Goal: Check status: Check status

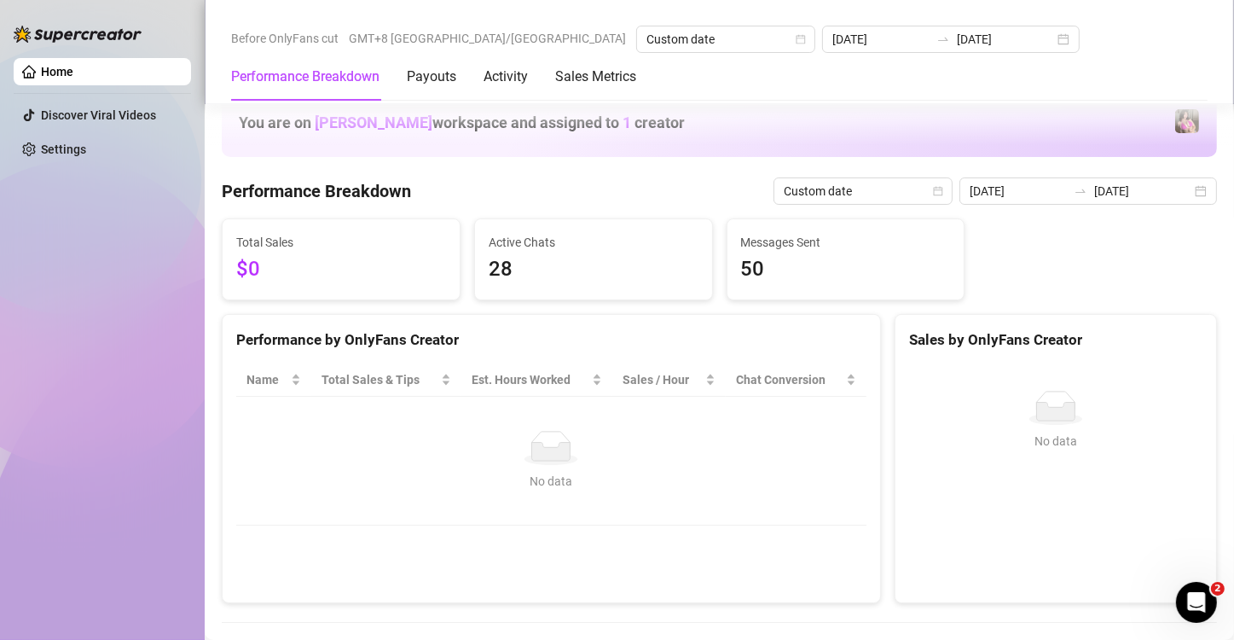
scroll to position [341, 0]
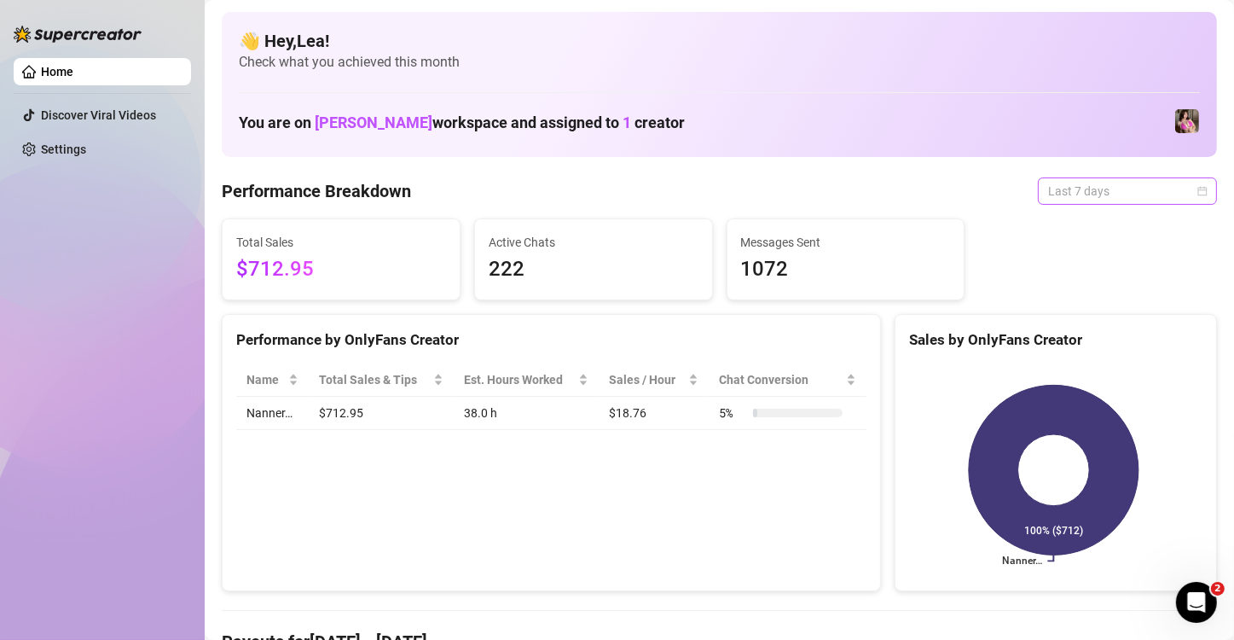
click at [1190, 195] on div "Last 7 days" at bounding box center [1127, 190] width 179 height 27
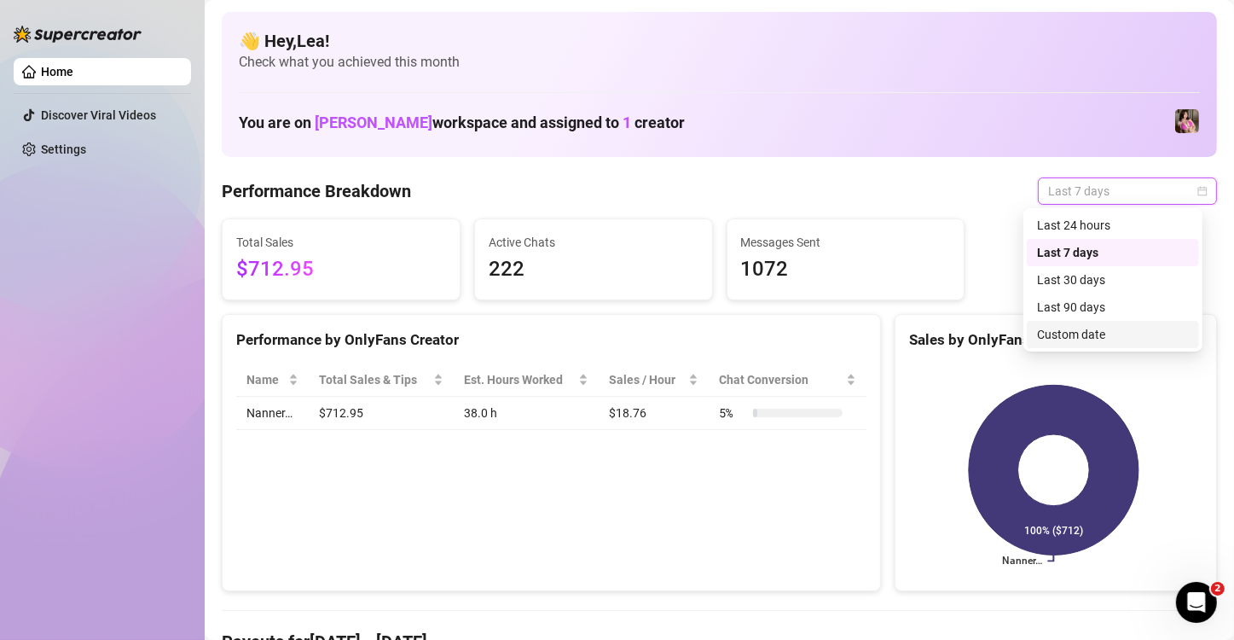
click at [1105, 333] on div "Custom date" at bounding box center [1113, 334] width 152 height 19
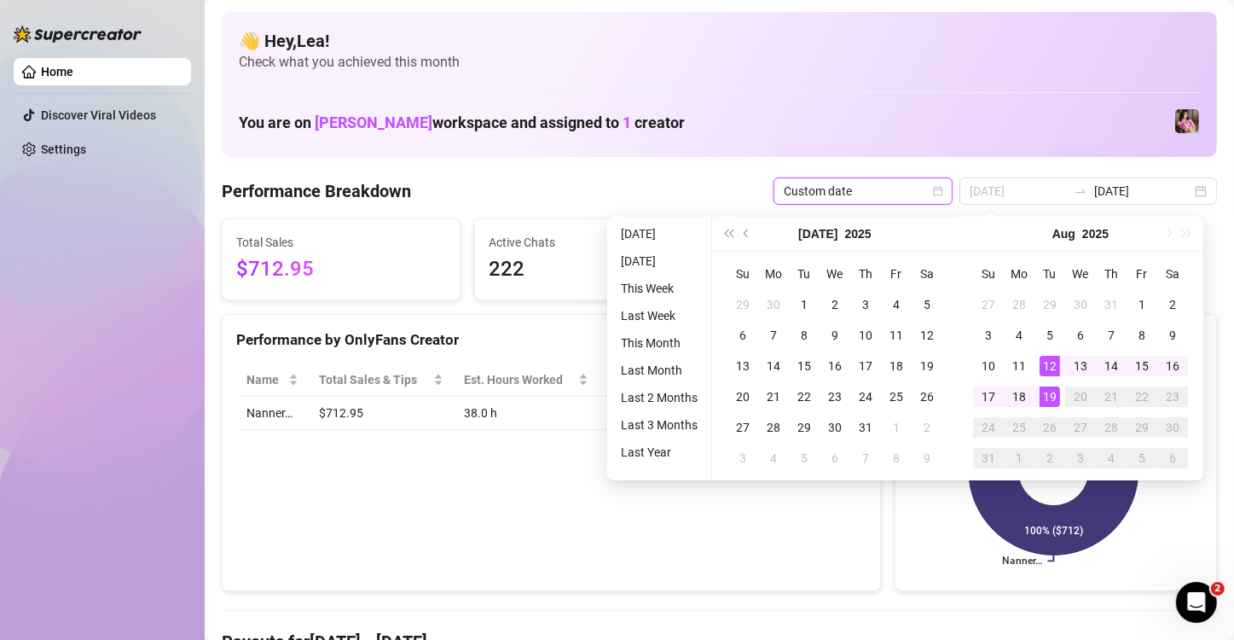
type input "[DATE]"
click at [1050, 392] on div "19" at bounding box center [1049, 396] width 20 height 20
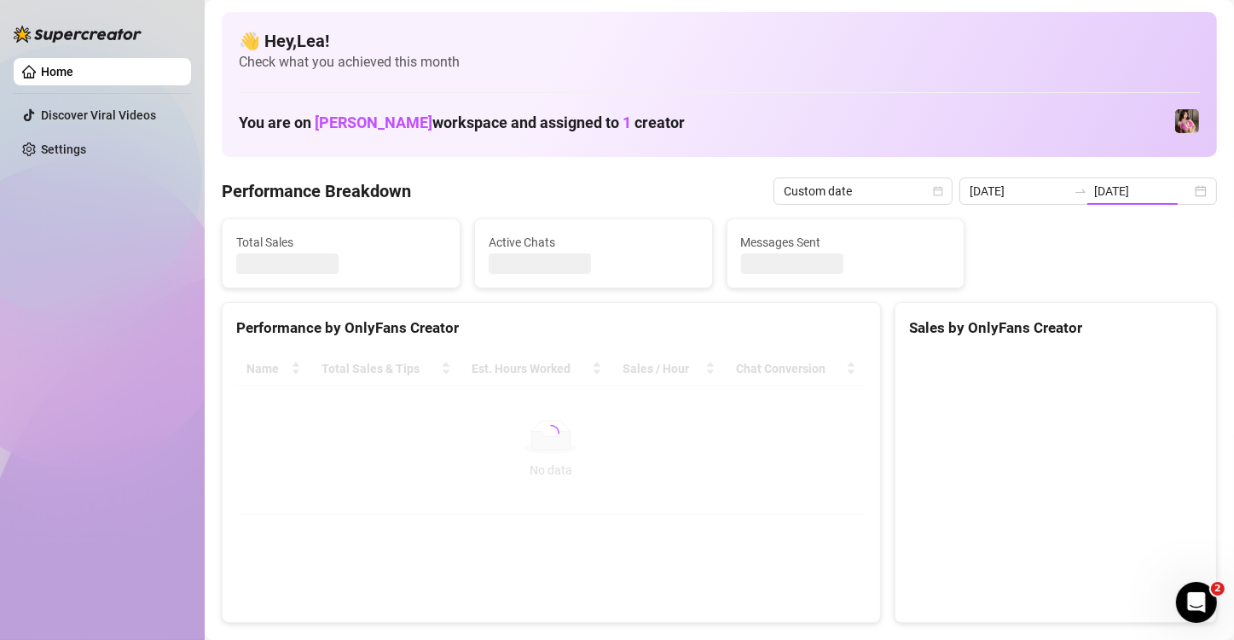
type input "[DATE]"
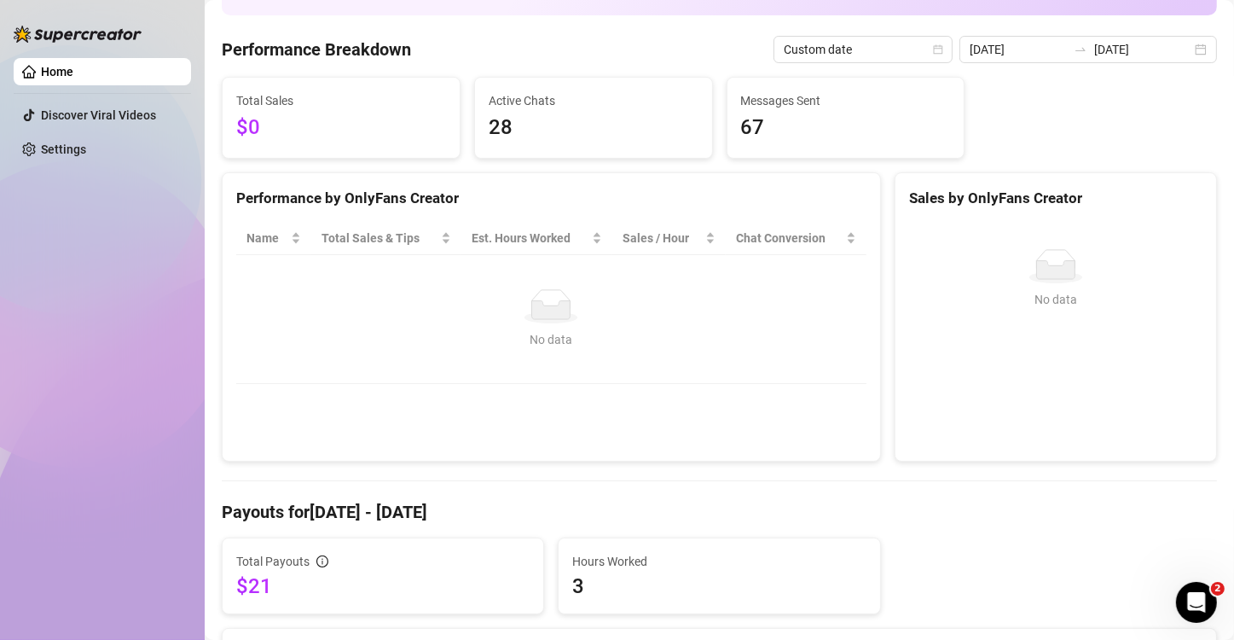
scroll to position [56, 0]
